Goal: Task Accomplishment & Management: Manage account settings

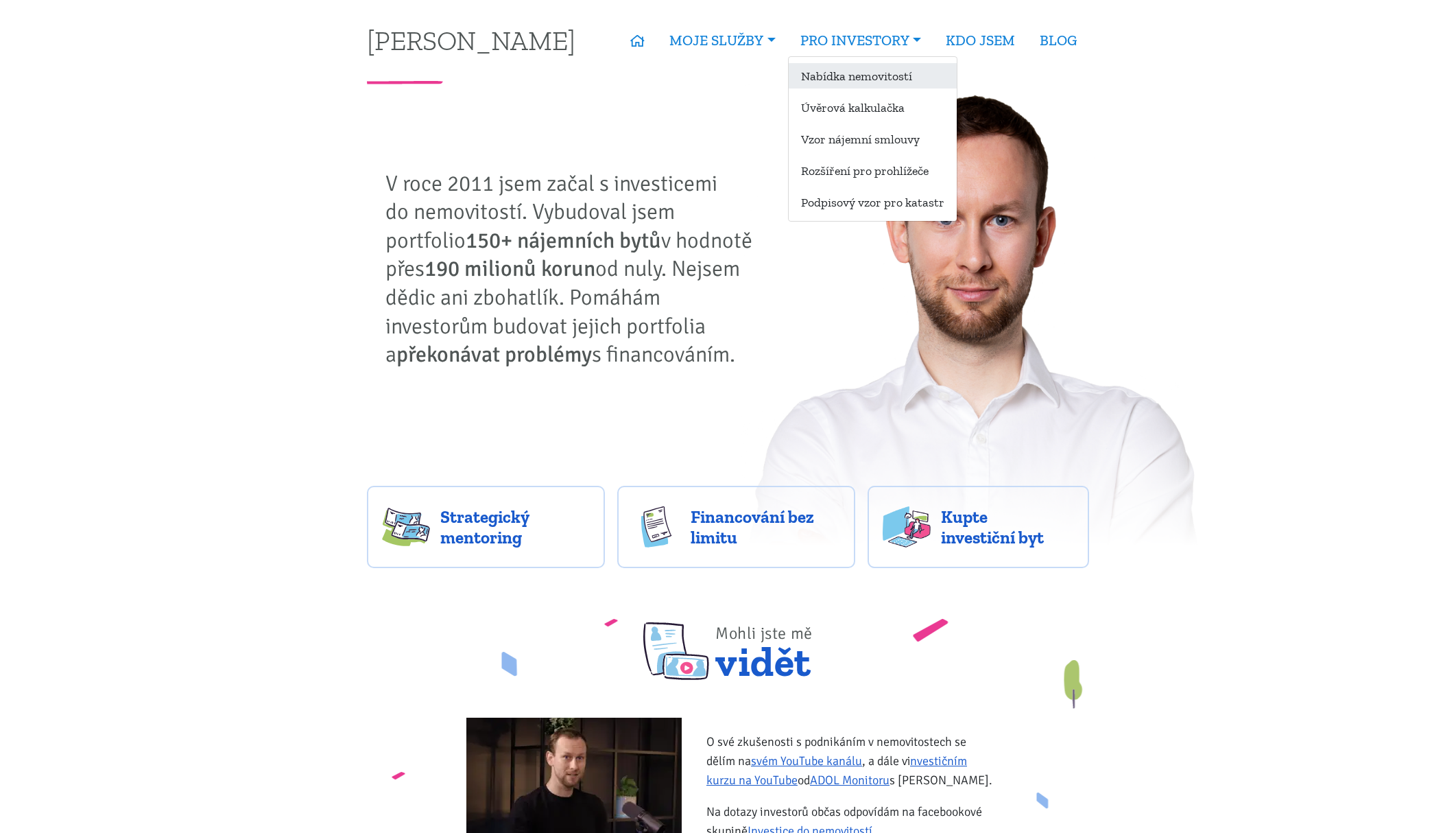
click at [849, 86] on link "Nabídka nemovitostí" at bounding box center [872, 76] width 168 height 25
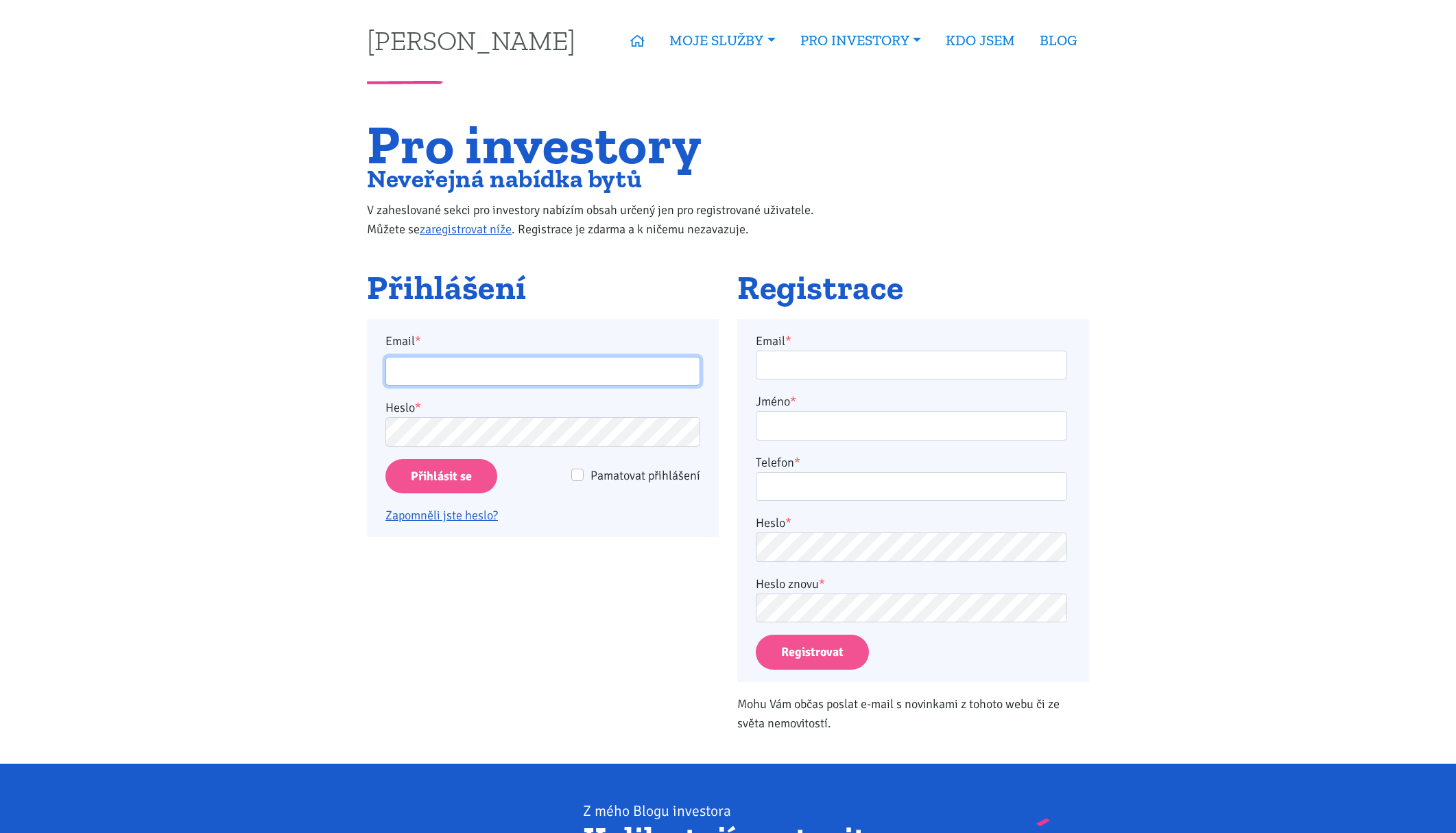
type input "plojharproperty@gmail.com"
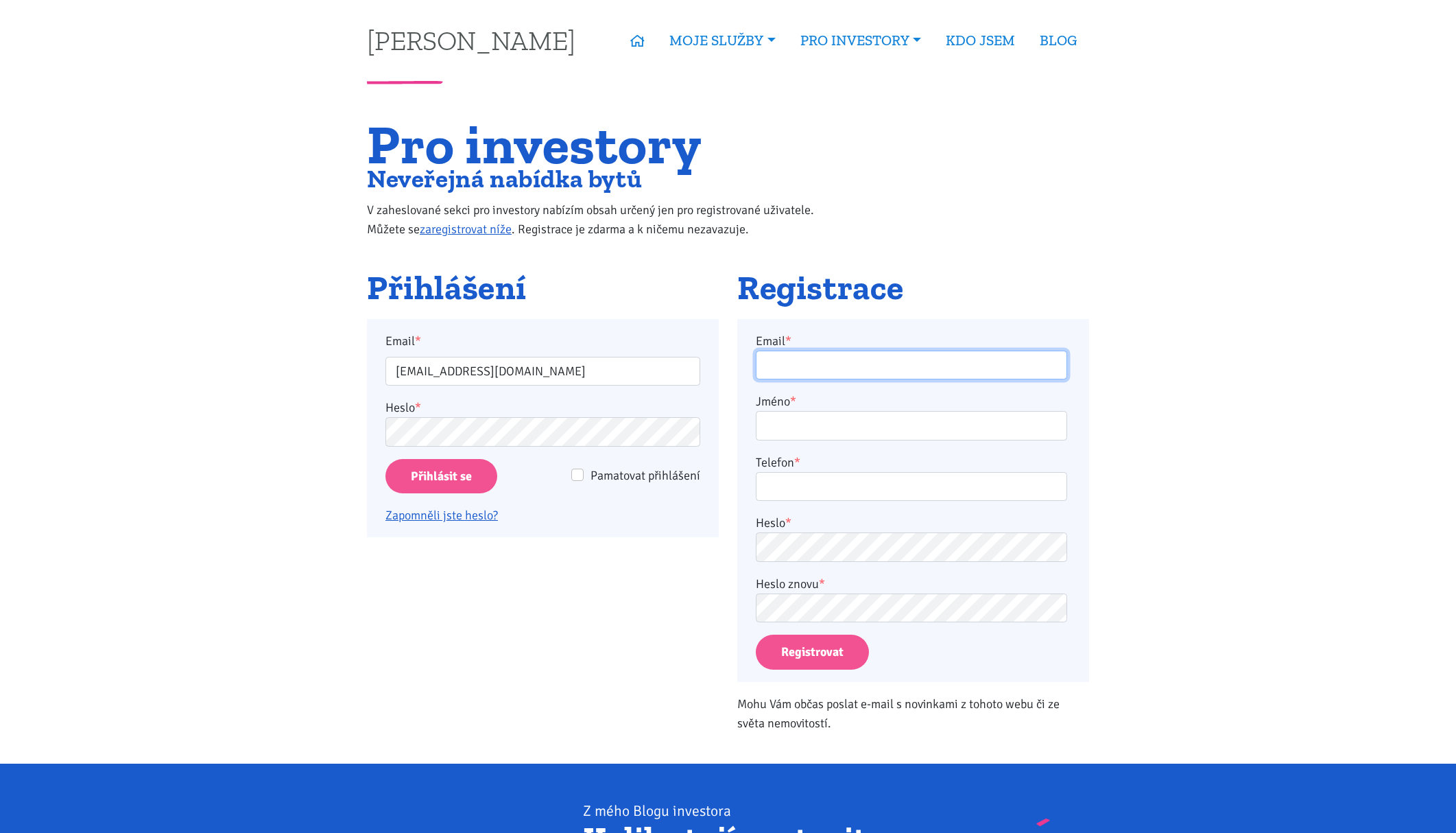
type input "plojharproperty@gmail.com"
click at [451, 475] on input "Přihlásit se" at bounding box center [441, 476] width 112 height 35
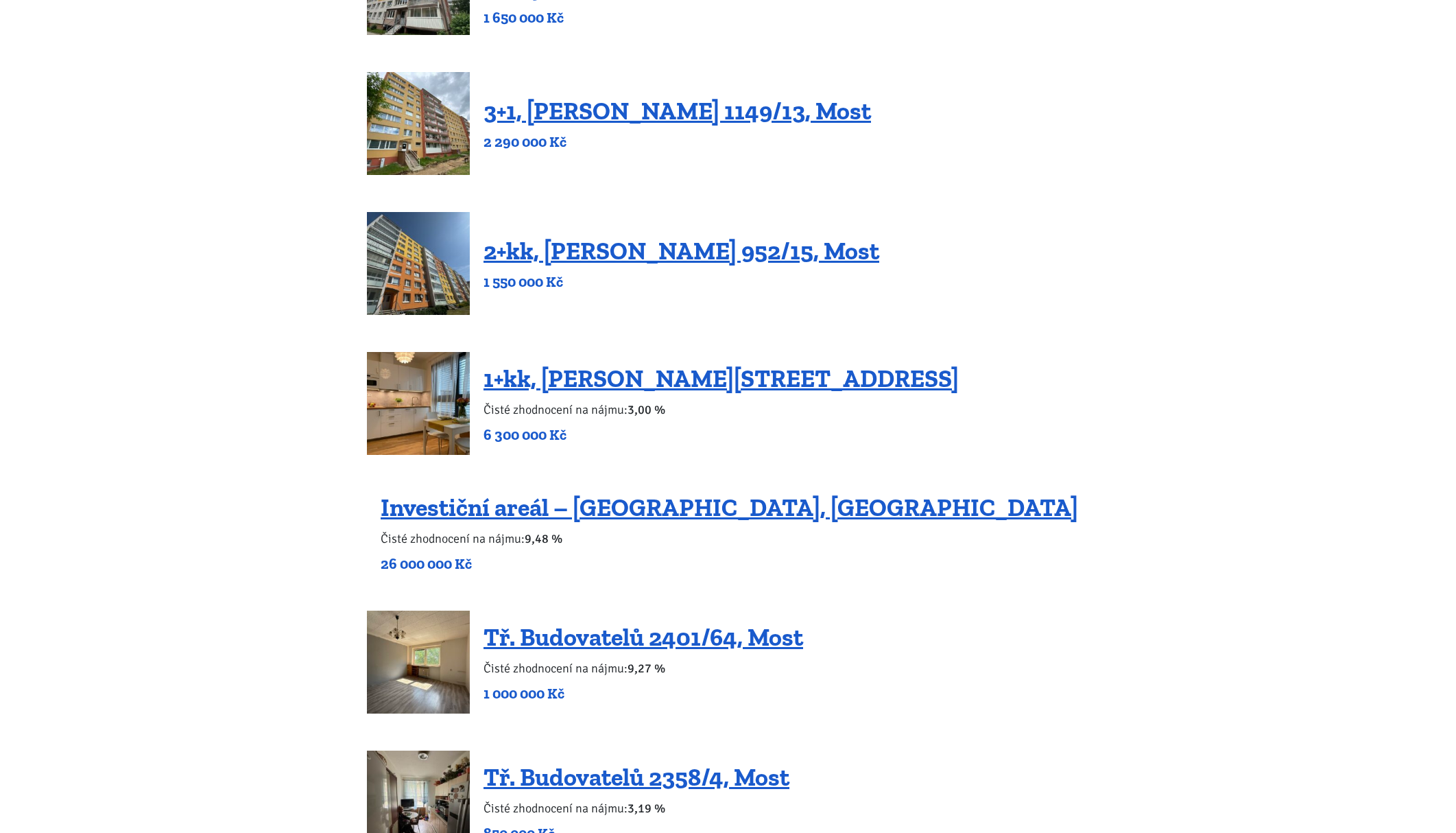
scroll to position [945, 0]
